Goal: Communication & Community: Answer question/provide support

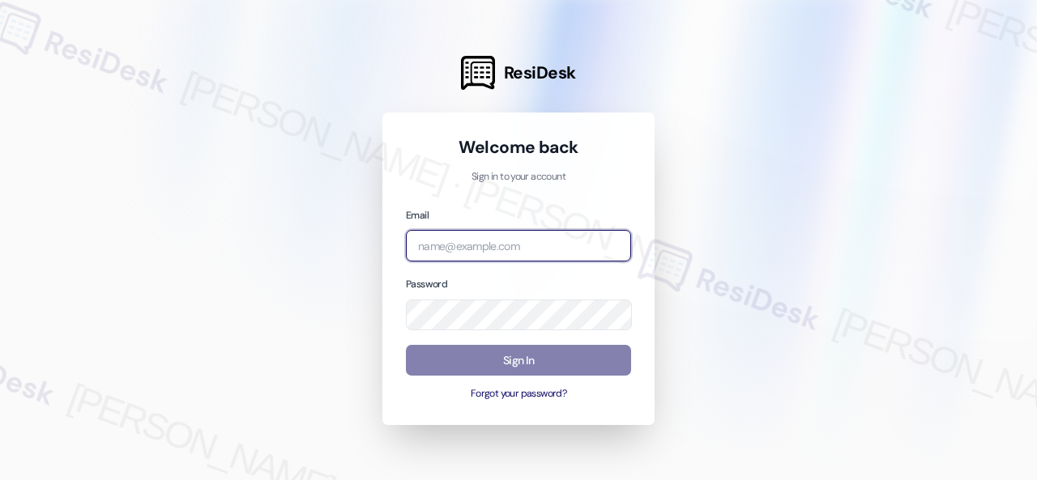
click at [453, 245] on input "email" at bounding box center [518, 246] width 225 height 32
paste input "automated-surveys-birchstone_residential-resen.fifteen@birchstone_[DOMAIN_NAME]"
type input "automated-surveys-birchstone_residential-resen.fifteen@birchstone_[DOMAIN_NAME]"
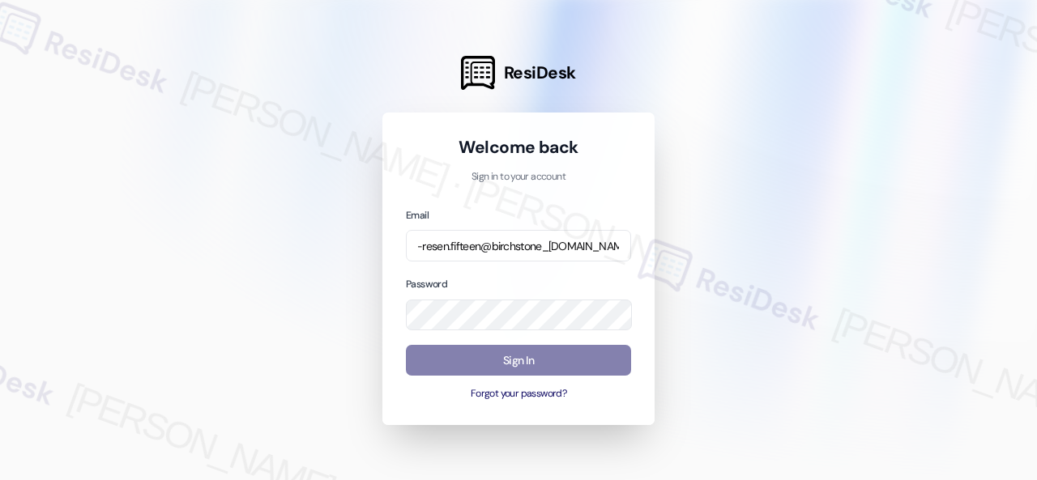
scroll to position [0, 0]
click at [717, 106] on div at bounding box center [518, 240] width 1037 height 480
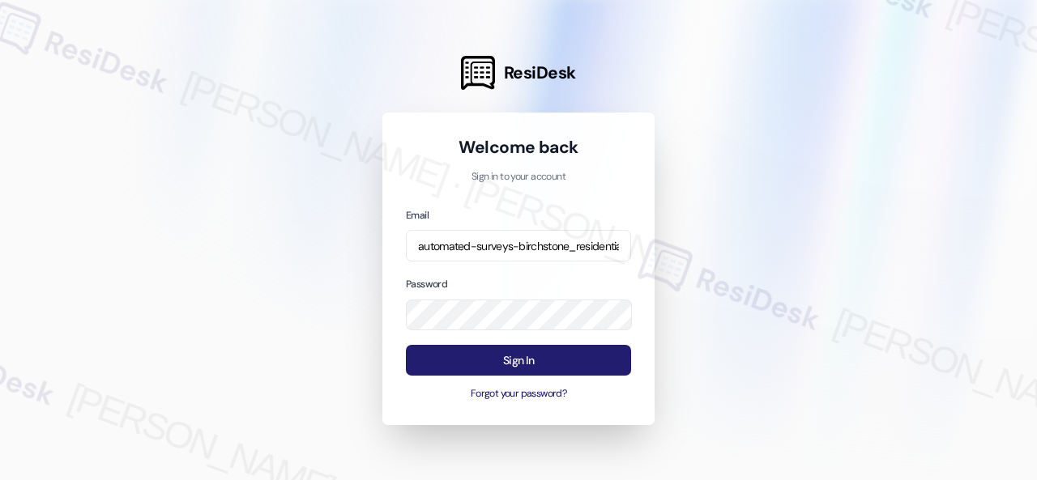
click at [501, 354] on button "Sign In" at bounding box center [518, 361] width 225 height 32
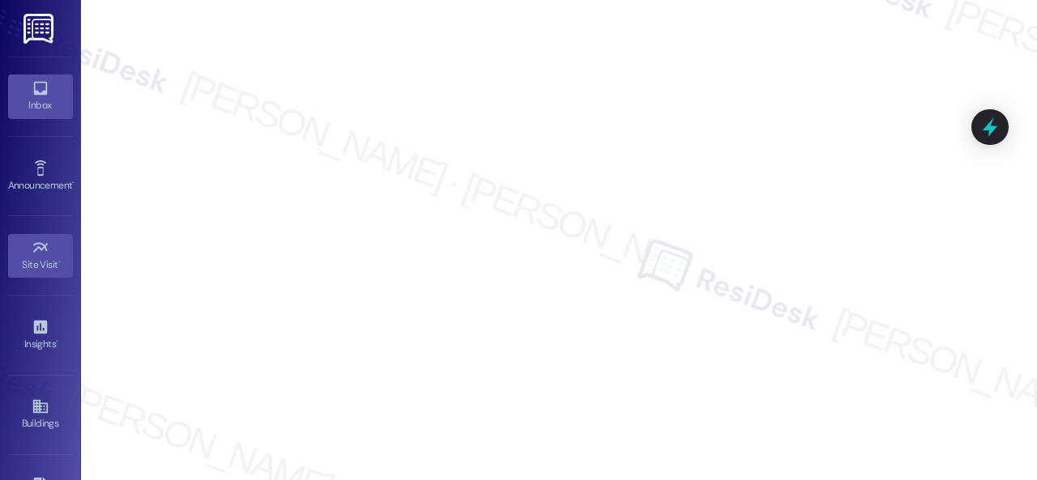
click at [40, 100] on div "Inbox" at bounding box center [40, 105] width 81 height 16
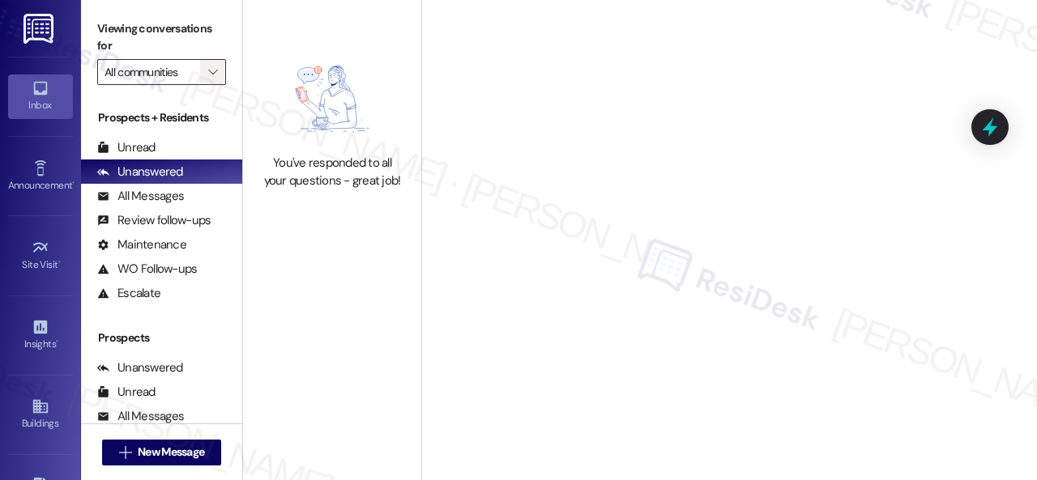
click at [215, 79] on span "" at bounding box center [212, 72] width 15 height 26
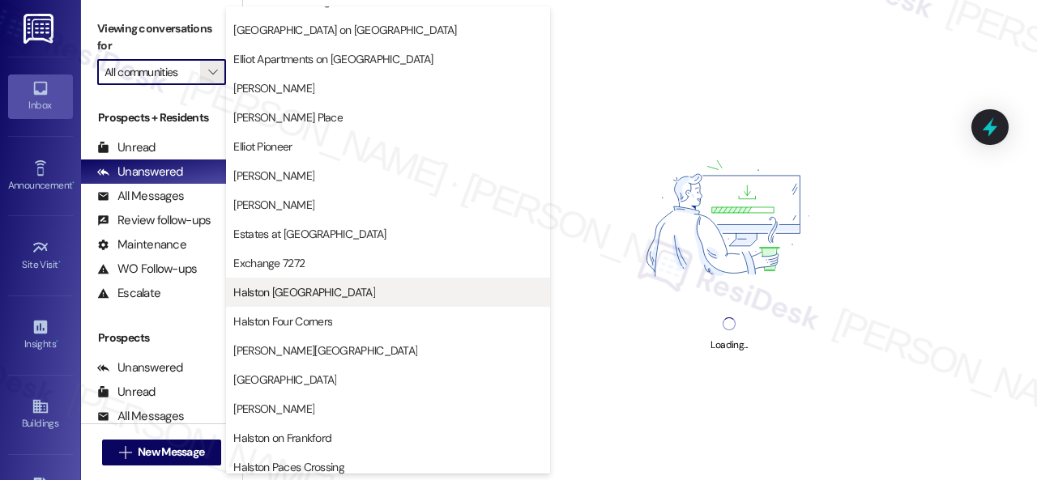
scroll to position [486, 0]
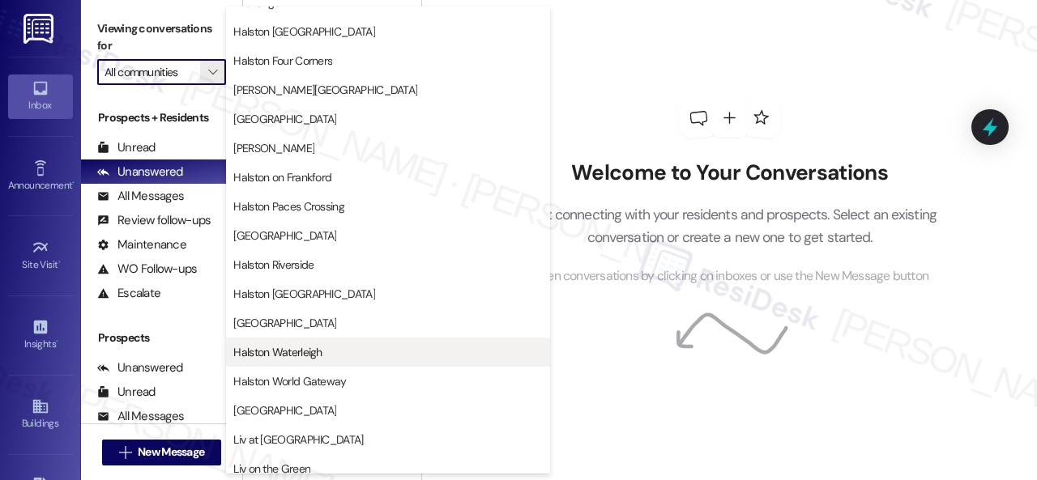
click at [283, 357] on span "Halston Waterleigh" at bounding box center [277, 352] width 88 height 16
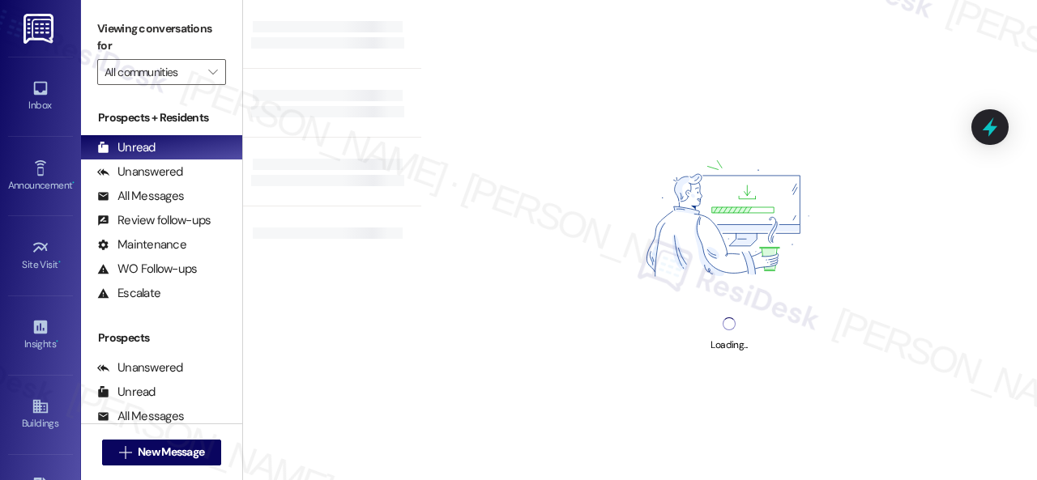
type input "Halston Waterleigh"
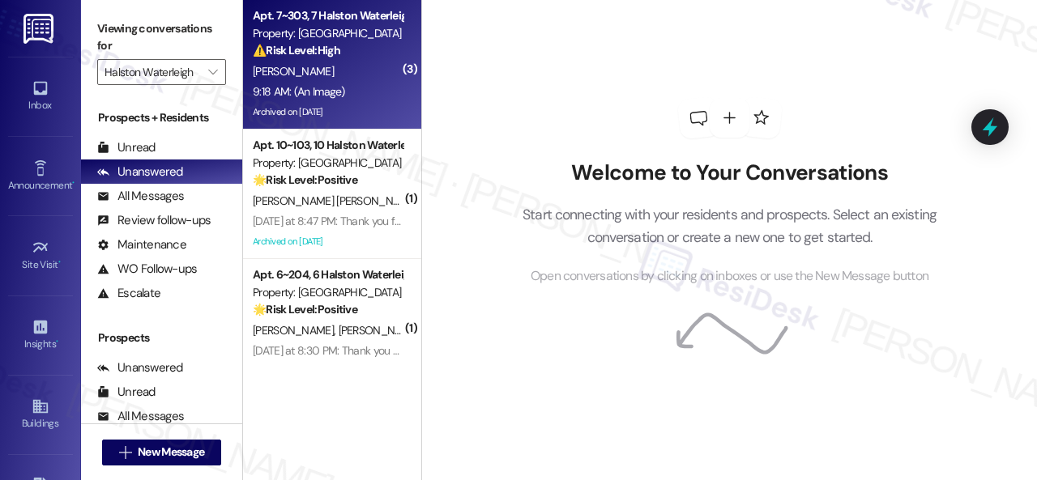
click at [353, 56] on div "⚠️ Risk Level: High The resident is inquiring about transferring units before t…" at bounding box center [328, 50] width 150 height 17
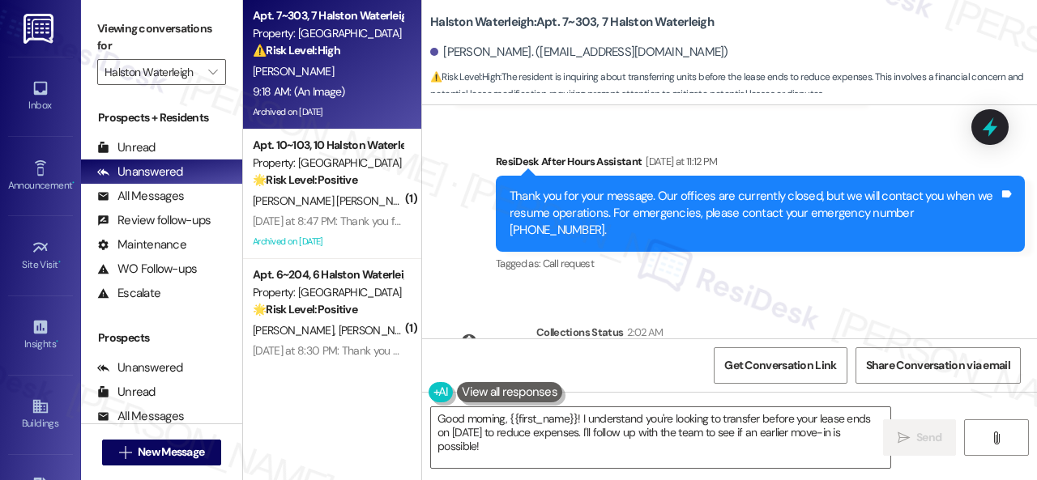
scroll to position [80348, 0]
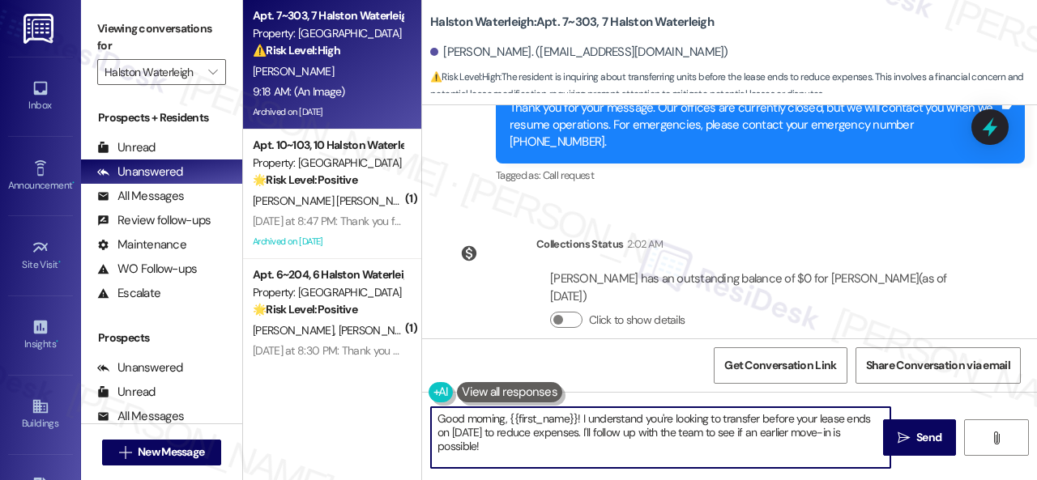
drag, startPoint x: 620, startPoint y: 434, endPoint x: 624, endPoint y: 451, distance: 17.7
click at [624, 451] on textarea "Good morning, {{first_name}}! I understand you're looking to transfer before yo…" at bounding box center [660, 437] width 459 height 61
click at [700, 450] on textarea "Good morning, {{first_name}}! I understand you're looking to transfer before yo…" at bounding box center [660, 437] width 459 height 61
type textarea "Good morning, {{first_name}}! I understand you're looking to transfer before yo…"
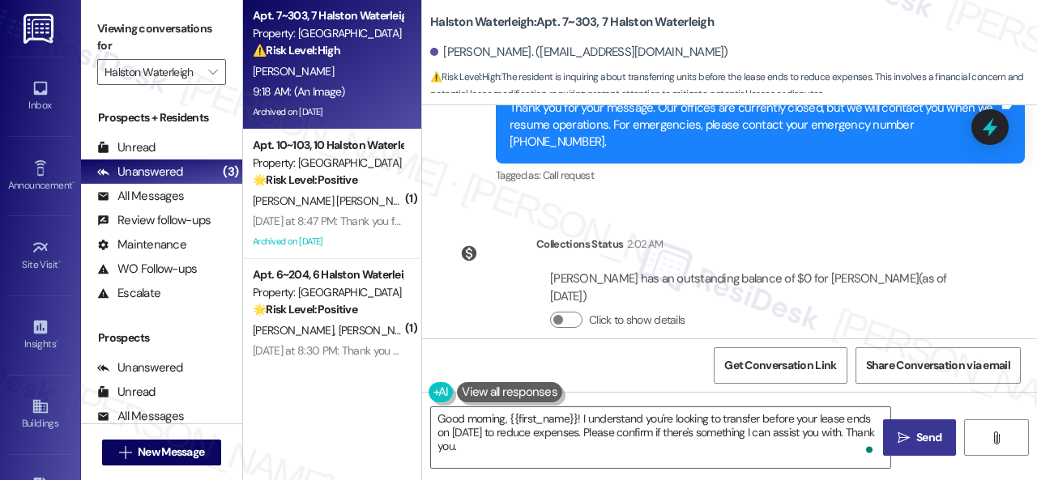
click at [900, 447] on button " Send" at bounding box center [919, 438] width 73 height 36
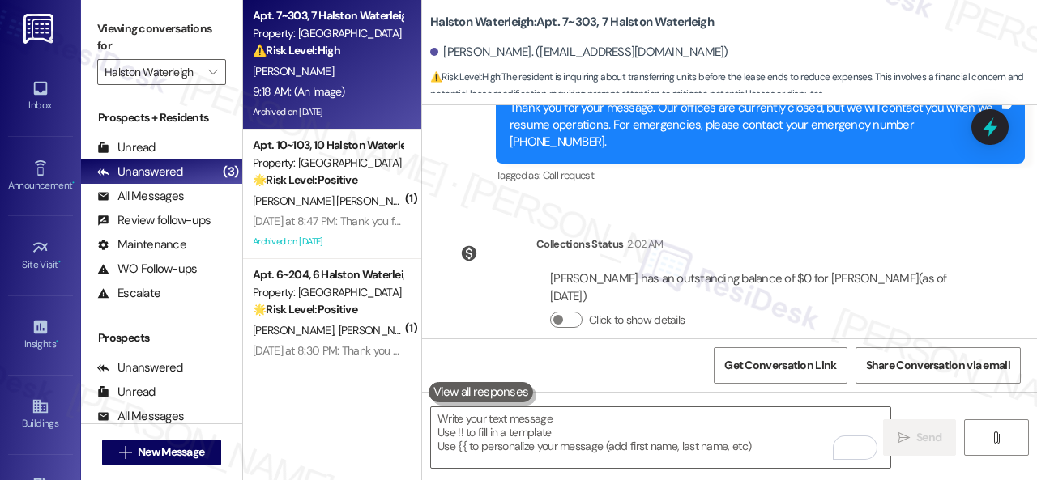
scroll to position [80509, 0]
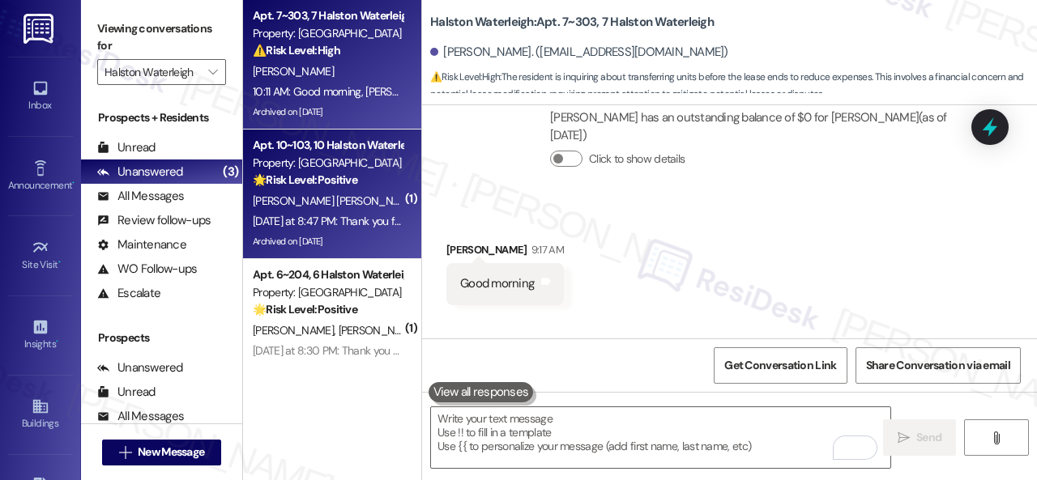
click at [368, 179] on div "🌟 Risk Level: Positive The resident acknowledged the message apologizing for th…" at bounding box center [328, 180] width 150 height 17
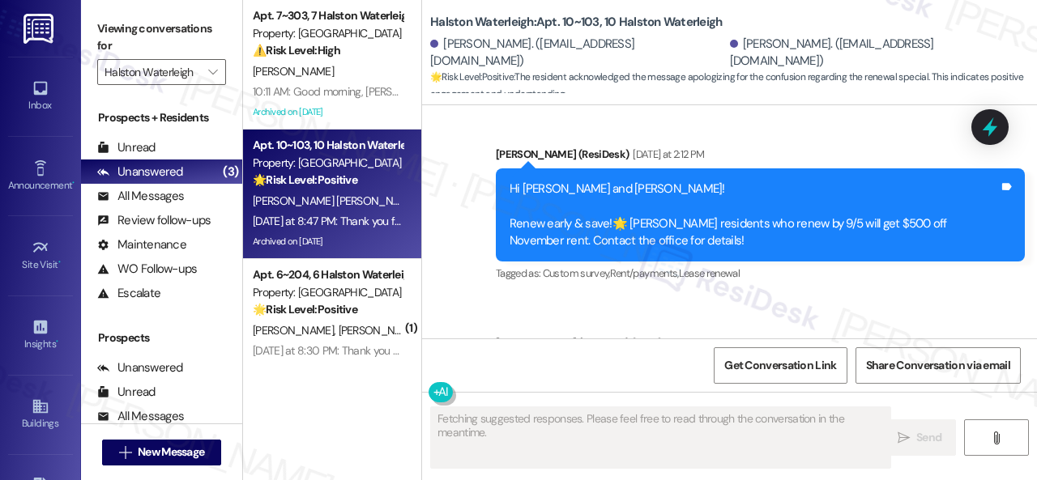
scroll to position [55407, 0]
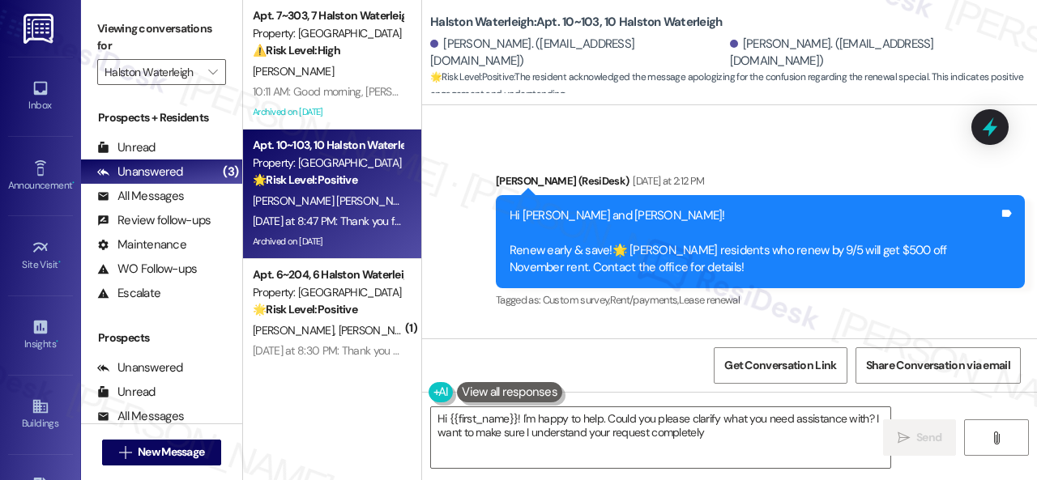
type textarea "Hi {{first_name}}! I'm happy to help. Could you please clarify what you need as…"
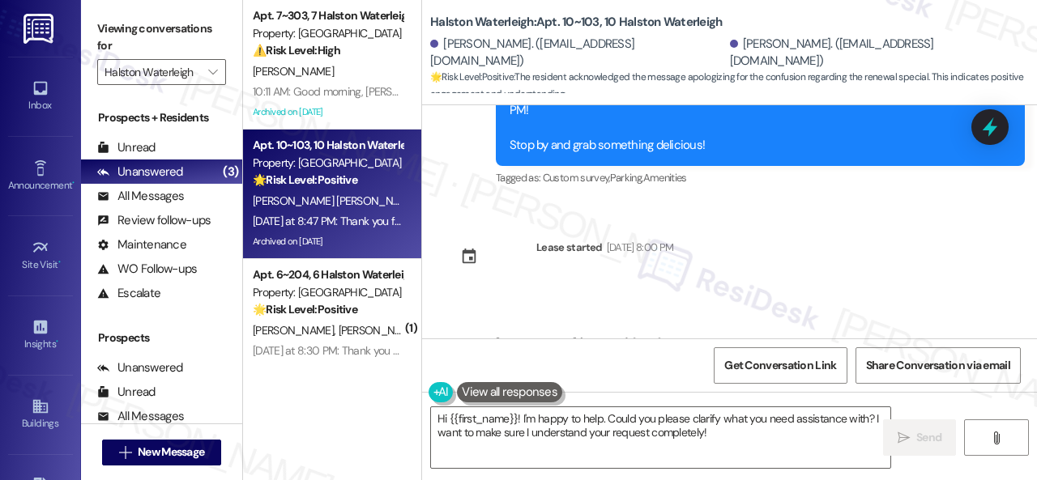
scroll to position [55164, 0]
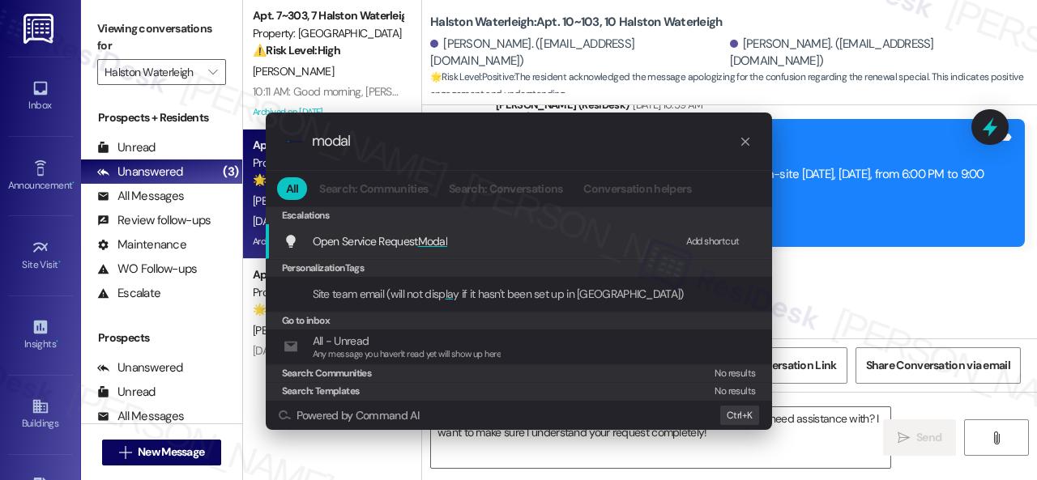
click at [698, 244] on div "Add shortcut" at bounding box center [712, 241] width 53 height 17
drag, startPoint x: 350, startPoint y: 137, endPoint x: 207, endPoint y: 137, distance: 142.5
click at [207, 137] on div ".cls-1{fill:#0a055f;}.cls-2{fill:#0cc4c4;} resideskLogoBlueOrange modal All Sea…" at bounding box center [518, 240] width 1037 height 480
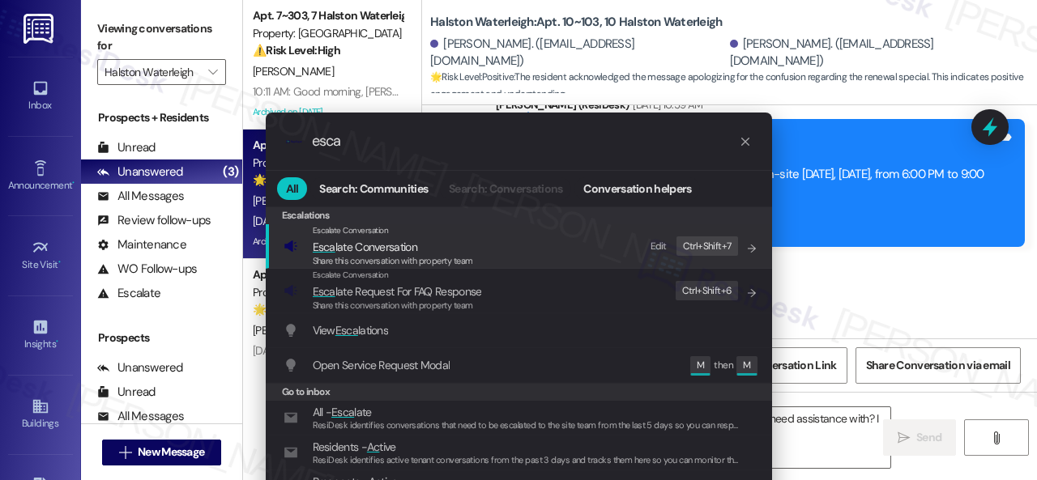
click at [651, 245] on div "Edit" at bounding box center [658, 246] width 16 height 17
drag, startPoint x: 366, startPoint y: 140, endPoint x: 253, endPoint y: 140, distance: 113.4
click at [253, 140] on div ".cls-1{fill:#0a055f;}.cls-2{fill:#0cc4c4;} resideskLogoBlueOrange esca All Sear…" at bounding box center [518, 316] width 547 height 440
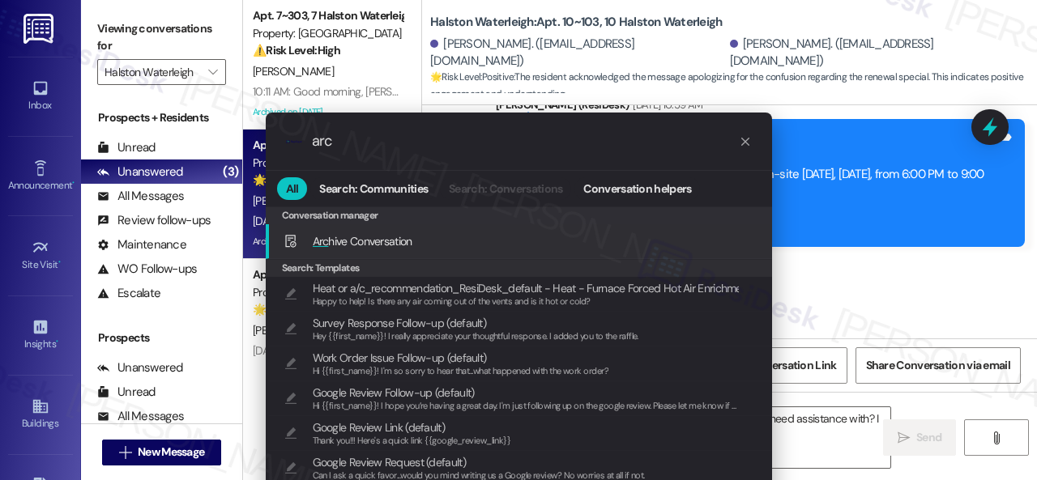
click at [343, 242] on span "Arc hive Conversation" at bounding box center [363, 241] width 100 height 15
type input "arc"
click at [689, 237] on div "Add shortcut" at bounding box center [712, 241] width 53 height 17
click at [835, 255] on div ".cls-1{fill:#0a055f;}.cls-2{fill:#0cc4c4;} resideskLogoBlueOrange arc All Searc…" at bounding box center [518, 240] width 1037 height 480
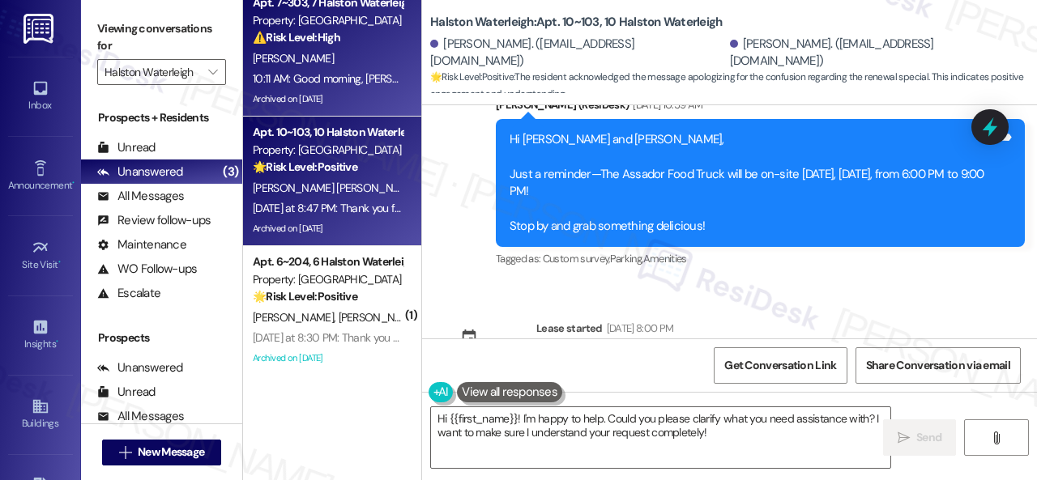
scroll to position [23, 0]
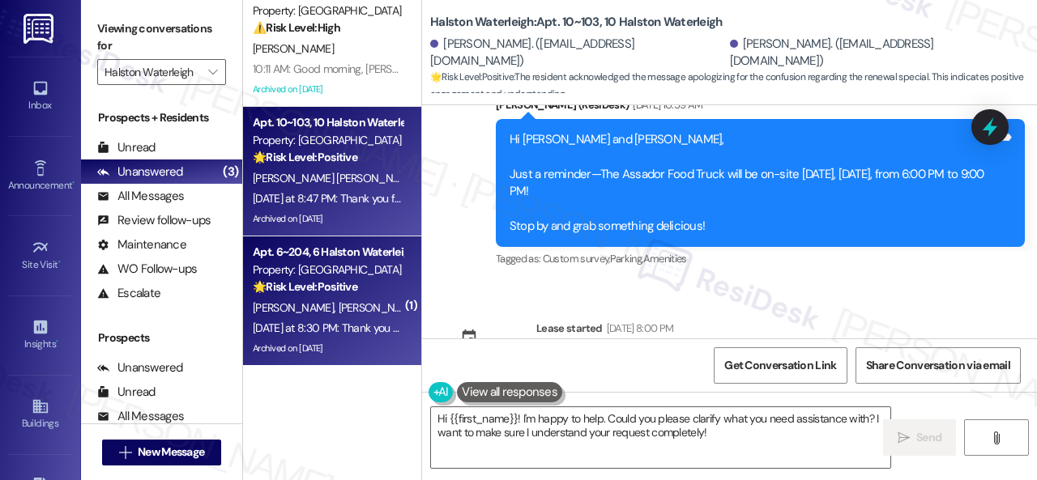
click at [361, 298] on div "[PERSON_NAME] [PERSON_NAME] [PERSON_NAME]" at bounding box center [327, 308] width 153 height 20
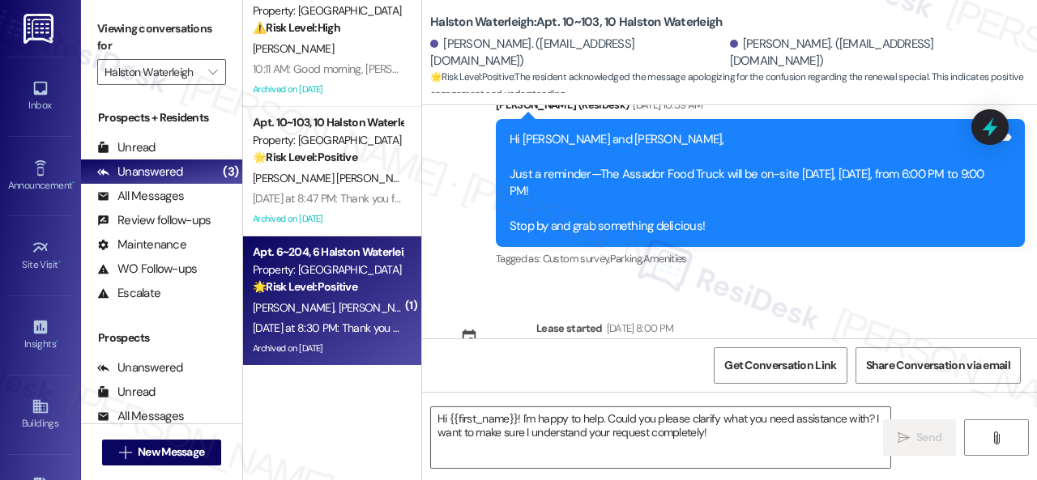
type textarea "Fetching suggested responses. Please feel free to read through the conversation…"
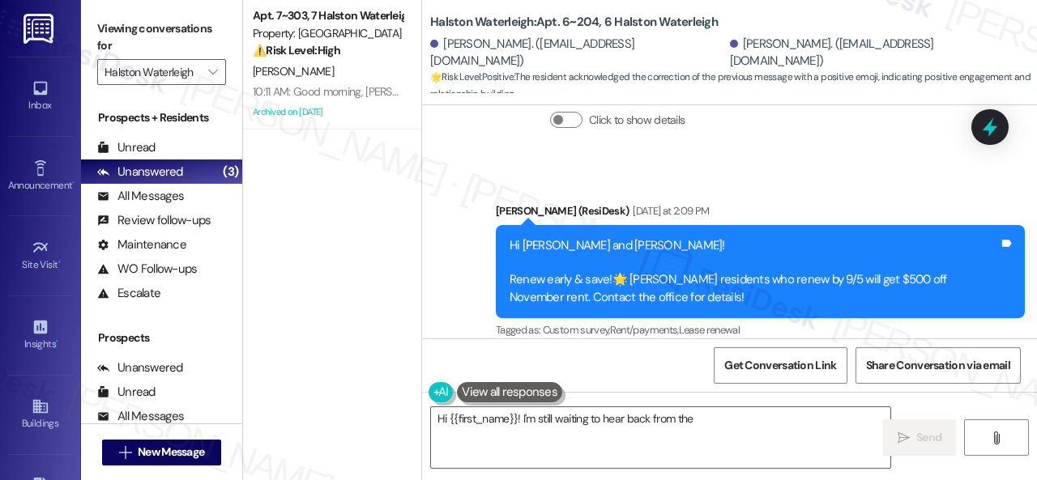
scroll to position [52307, 0]
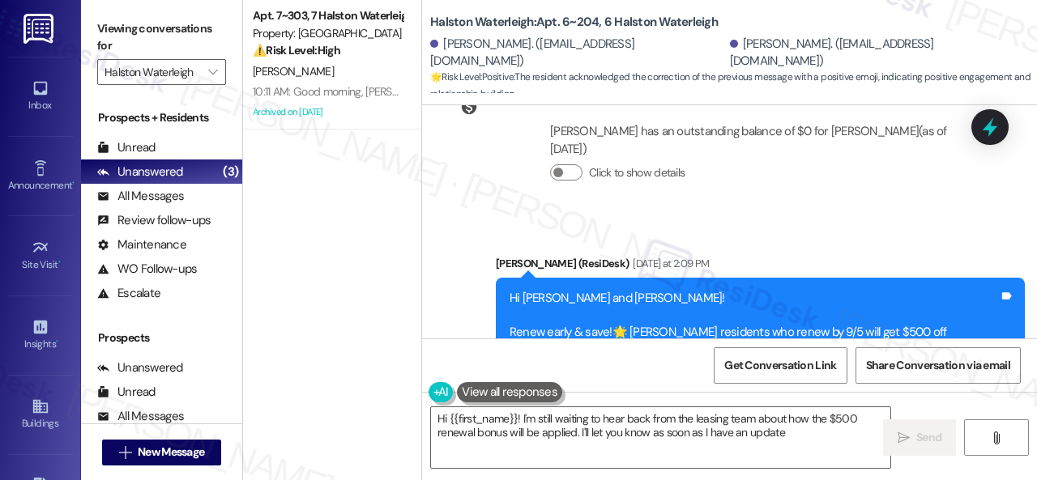
type textarea "Hi {{first_name}}! I'm still waiting to hear back from the leasing team about h…"
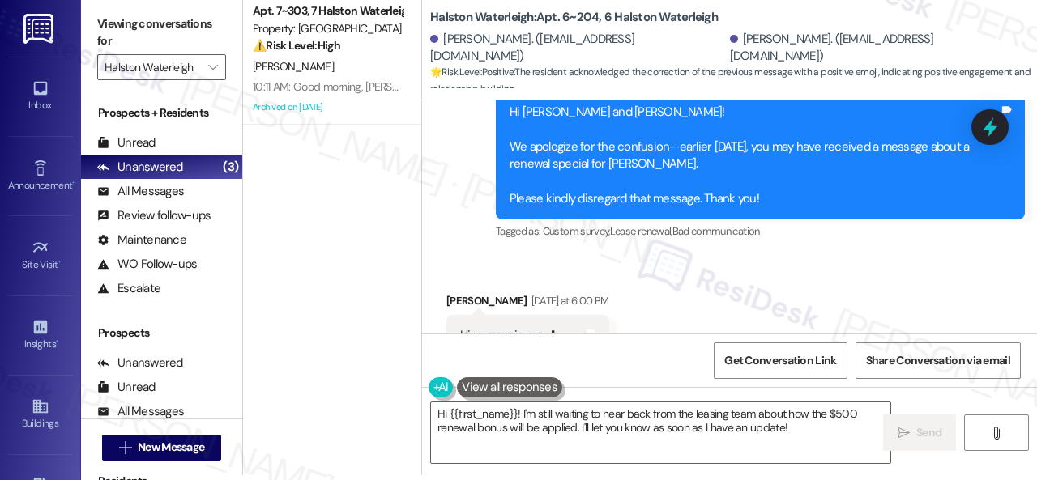
scroll to position [52653, 0]
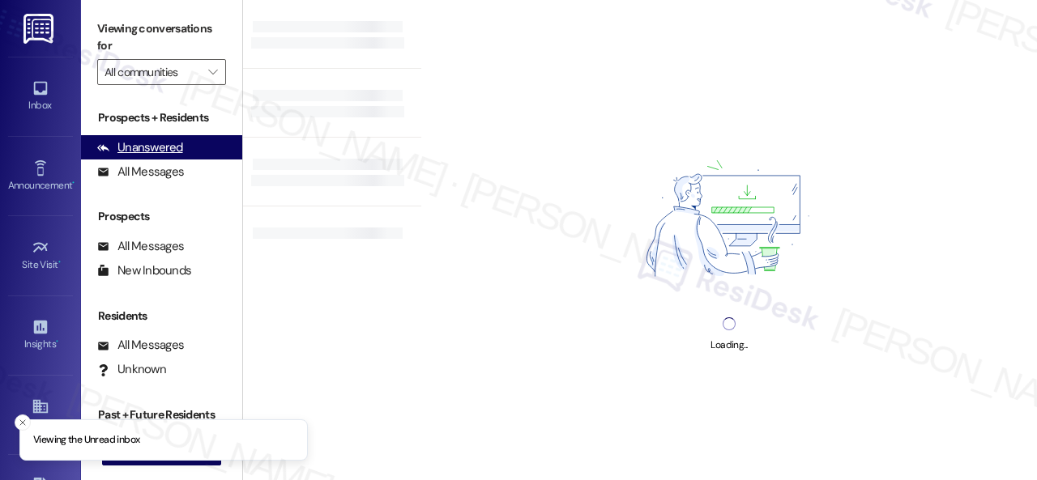
type input "Halston Waterleigh"
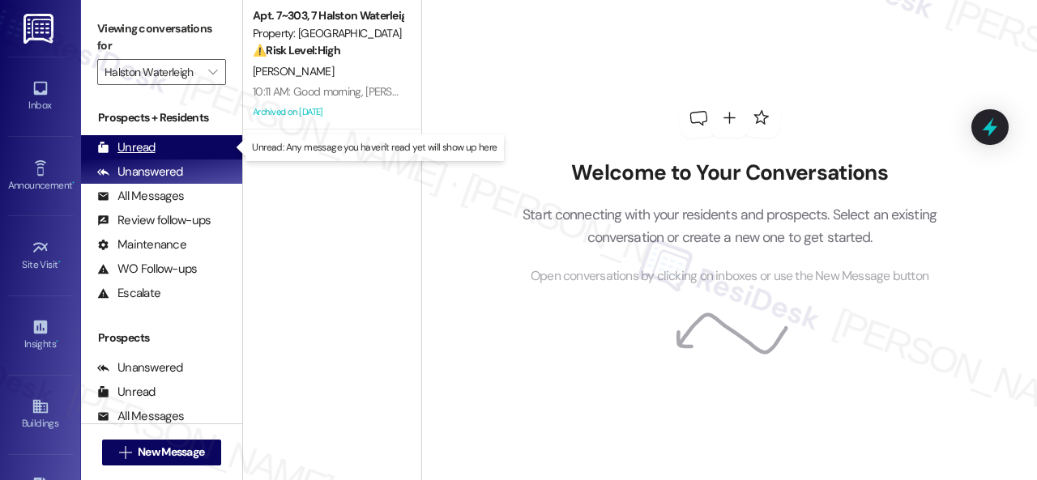
click at [131, 142] on div "Unread" at bounding box center [126, 147] width 58 height 17
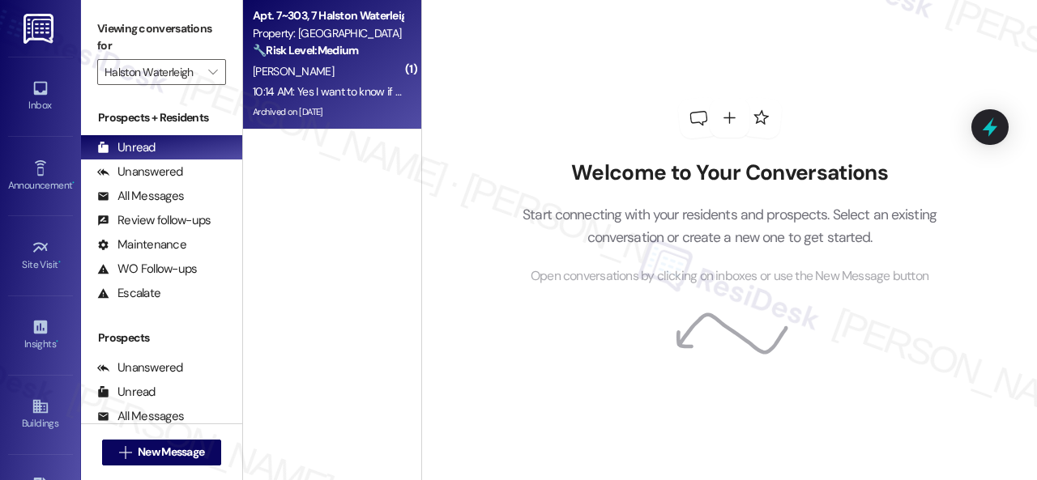
click at [334, 74] on div "[PERSON_NAME]" at bounding box center [327, 72] width 153 height 20
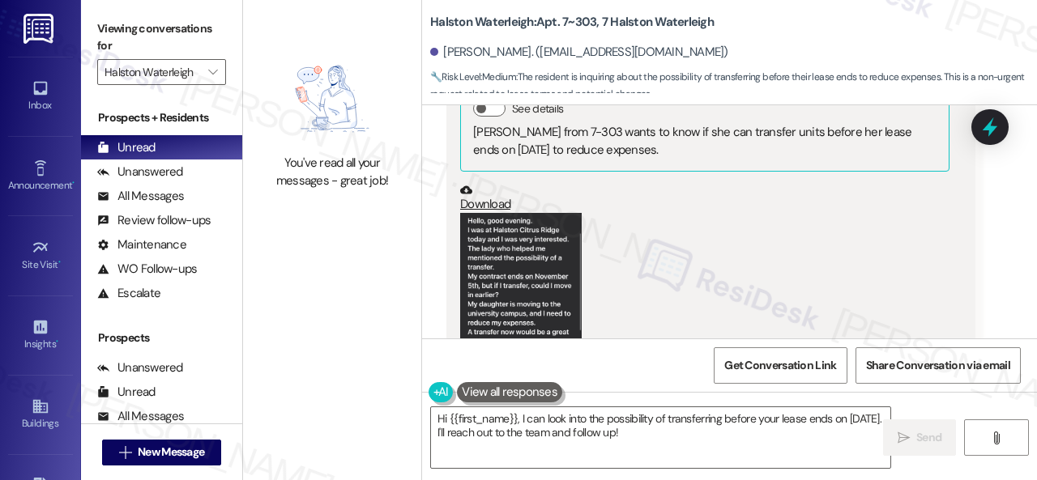
scroll to position [80677, 0]
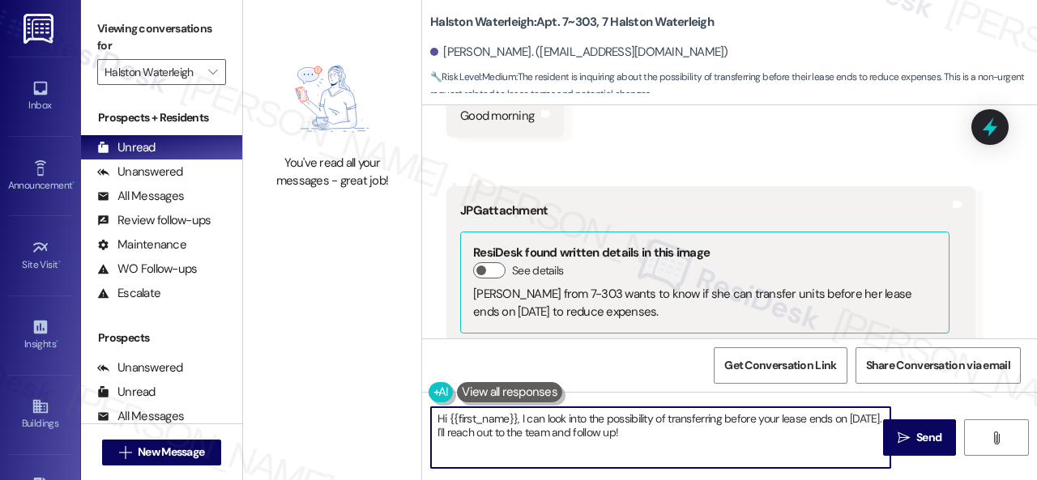
drag, startPoint x: 709, startPoint y: 432, endPoint x: 510, endPoint y: 428, distance: 198.5
click at [374, 399] on div "You've read all your messages - great job! Halston Waterleigh: Apt. 7~303, 7 Ha…" at bounding box center [640, 240] width 794 height 480
paste textarea "I will forward your inquiry to the site team and get back to you as soon as I r…"
click at [553, 415] on textarea "I will forward your inquiry to the site team and get back to you as soon as I r…" at bounding box center [660, 437] width 459 height 61
type textarea "I will forward your inquiry about ending your lease early to the site team and …"
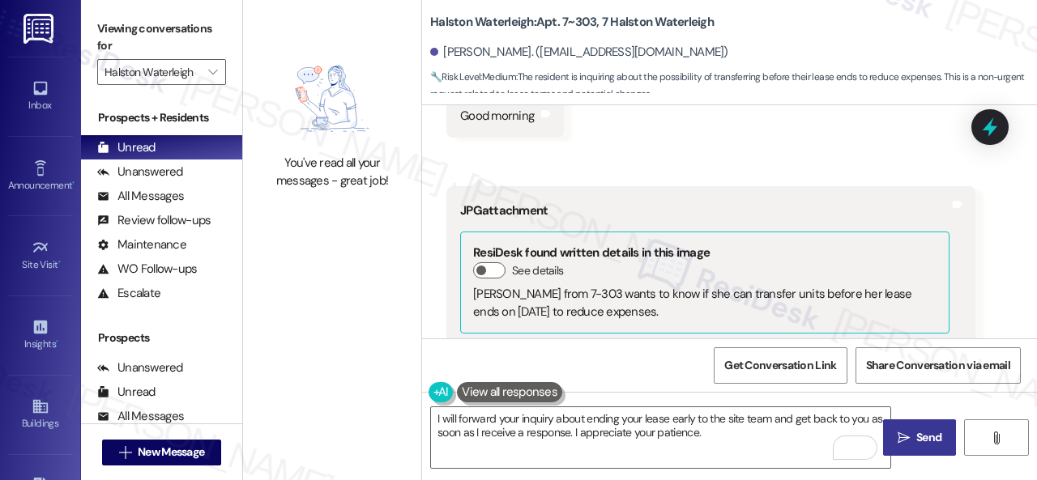
click at [923, 433] on span "Send" at bounding box center [928, 437] width 25 height 17
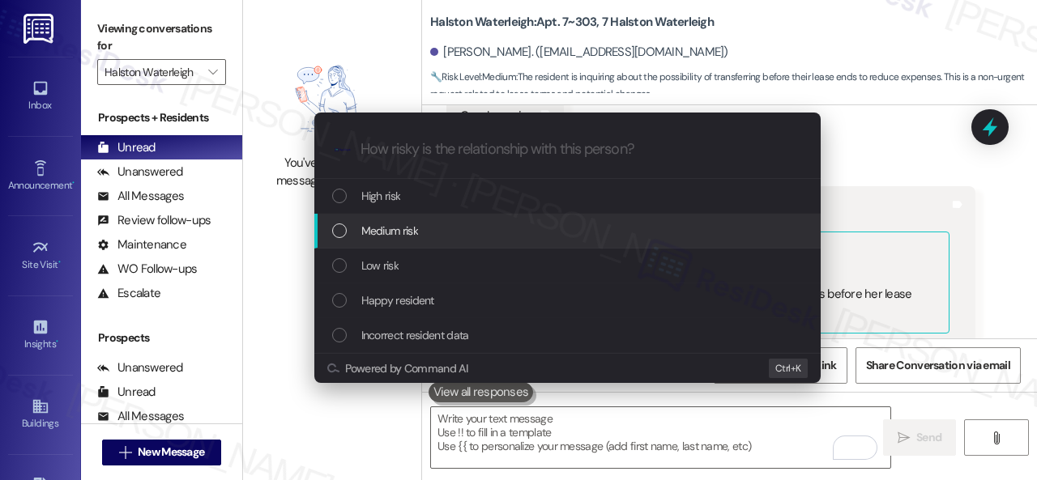
scroll to position [80838, 0]
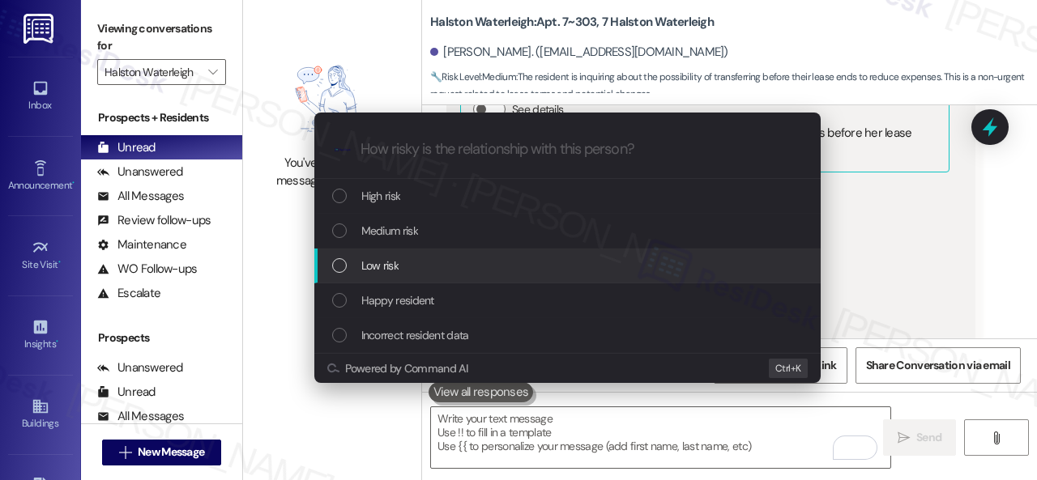
click at [377, 270] on span "Low risk" at bounding box center [379, 266] width 37 height 18
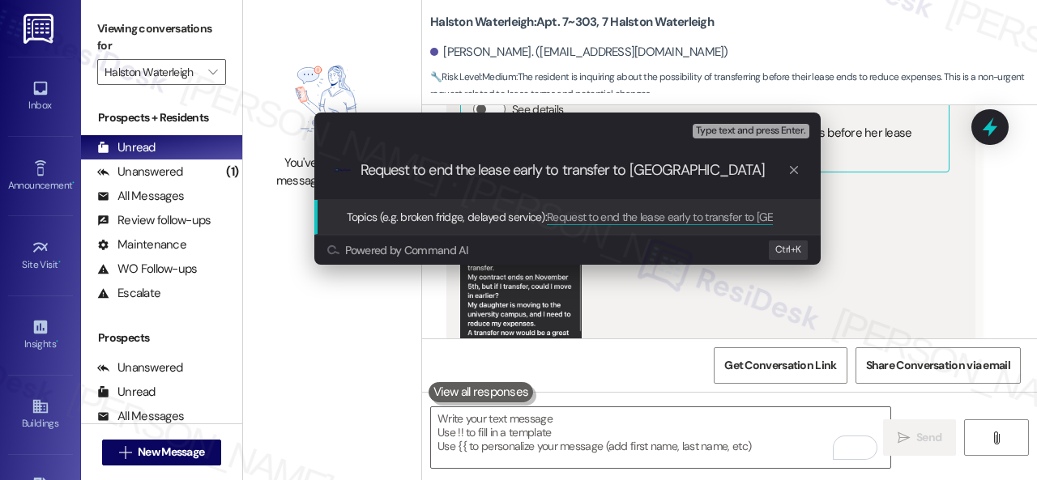
type input "Request to end the lease early to transfer to Halston Citrus Ridge."
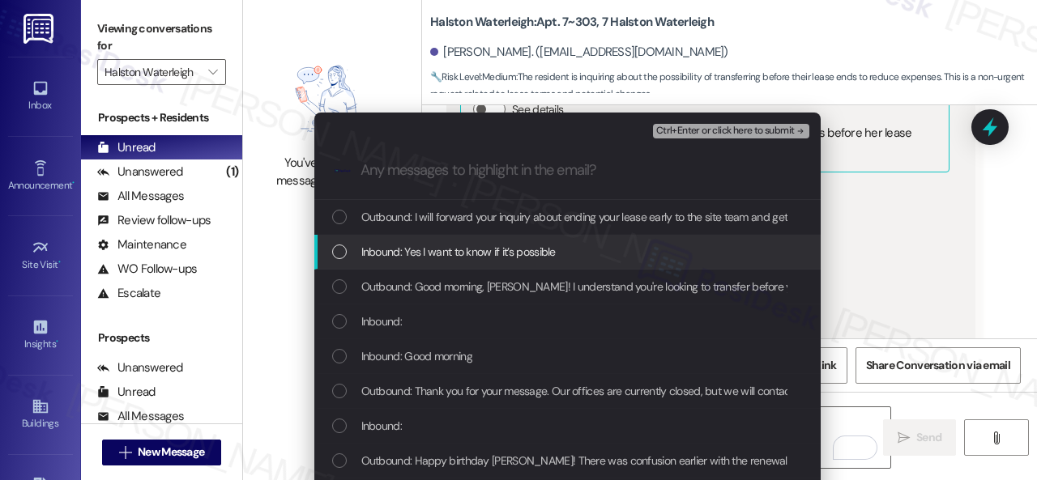
click at [460, 255] on span "Inbound: Yes I want to know if it’s possible" at bounding box center [458, 252] width 194 height 18
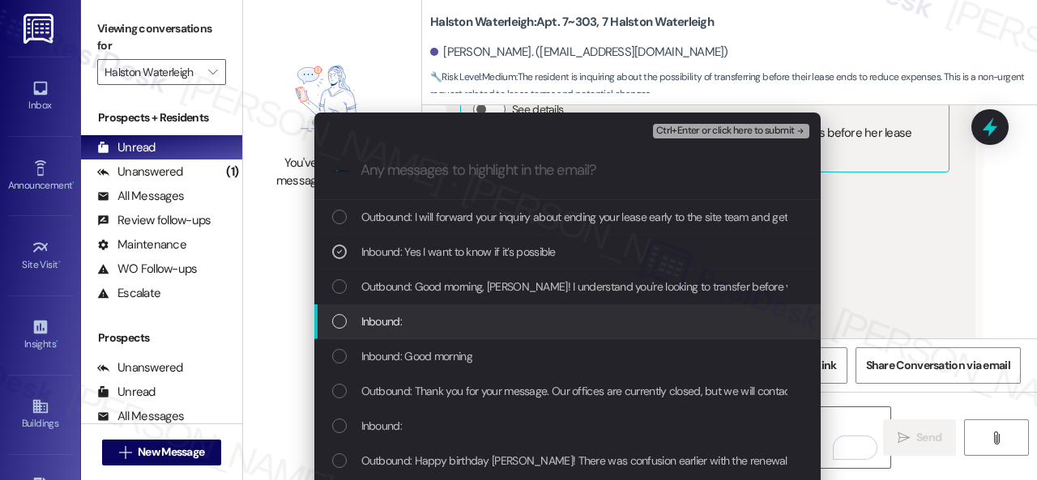
click at [374, 315] on span "Inbound:" at bounding box center [381, 322] width 40 height 18
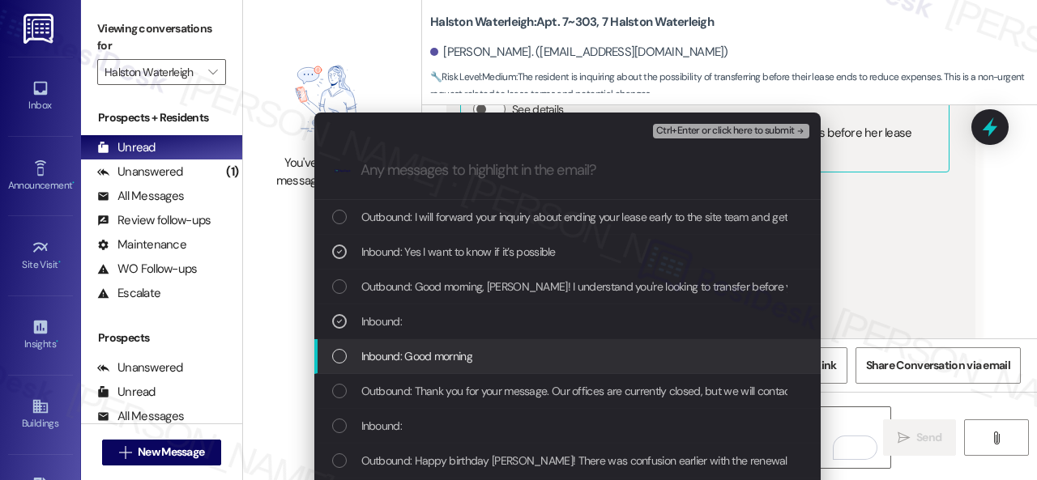
click at [392, 362] on span "Inbound: Good morning" at bounding box center [416, 356] width 111 height 18
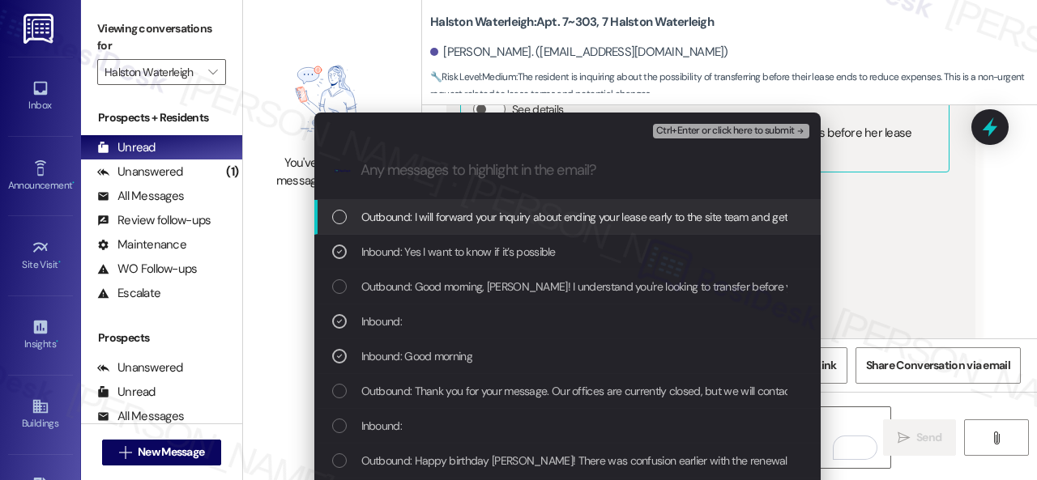
click at [684, 135] on span "Ctrl+Enter or click here to submit" at bounding box center [725, 131] width 138 height 11
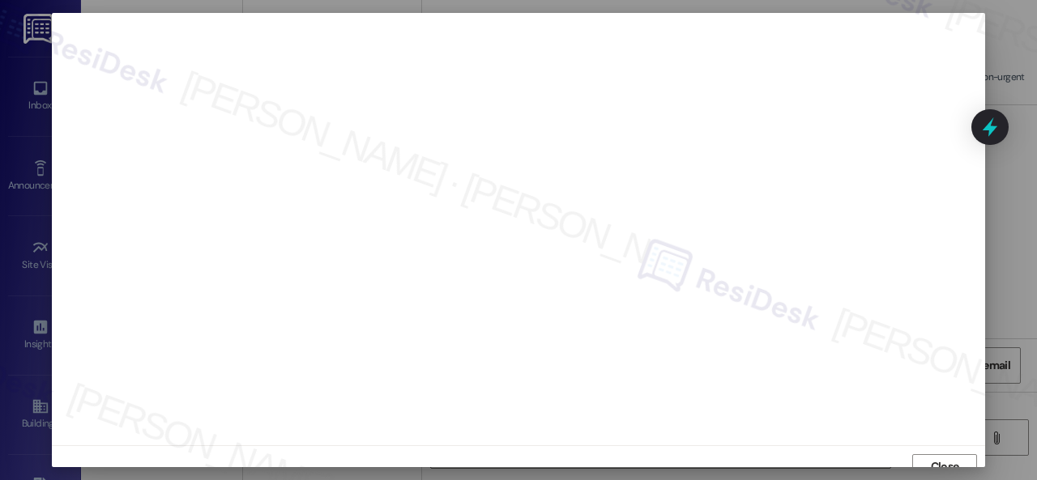
scroll to position [12, 0]
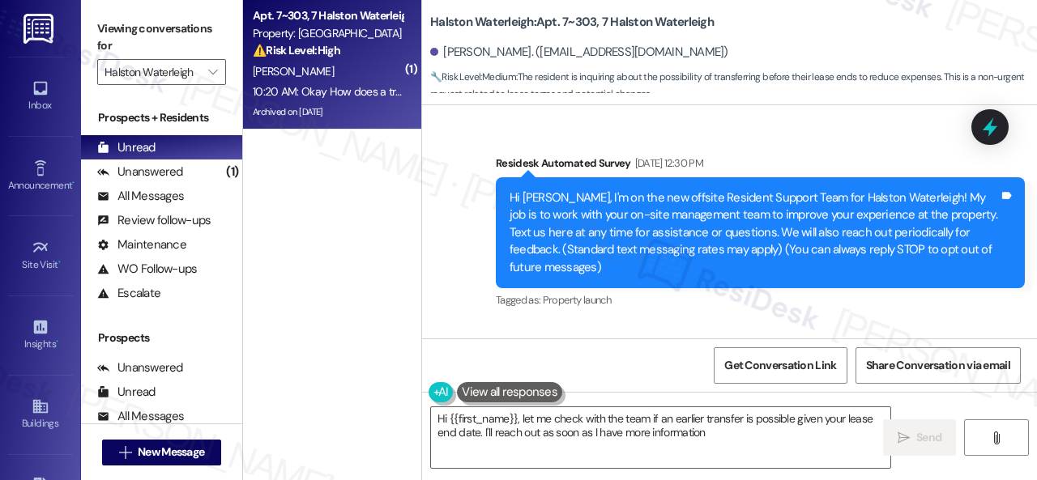
type textarea "Hi {{first_name}}, let me check with the team if an earlier transfer is possibl…"
